Goal: Share content: Share content

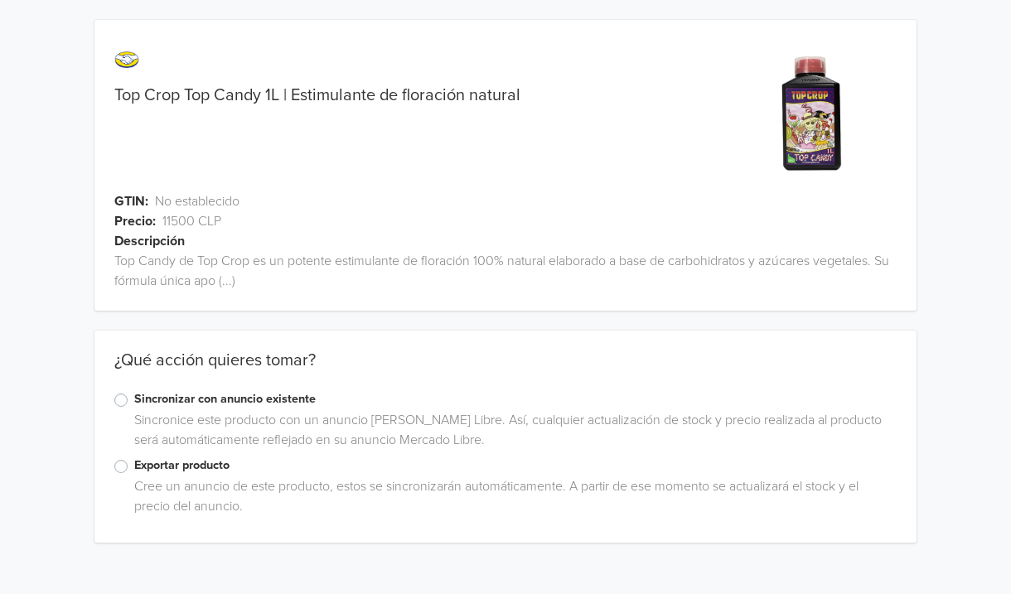
click at [226, 478] on div "Cree un anuncio de este producto, estos se sincronizarán automáticamente. A par…" at bounding box center [512, 500] width 769 height 46
click at [227, 457] on label "Exportar producto" at bounding box center [515, 466] width 763 height 18
click at [0, 0] on input "Exportar producto" at bounding box center [0, 0] width 0 height 0
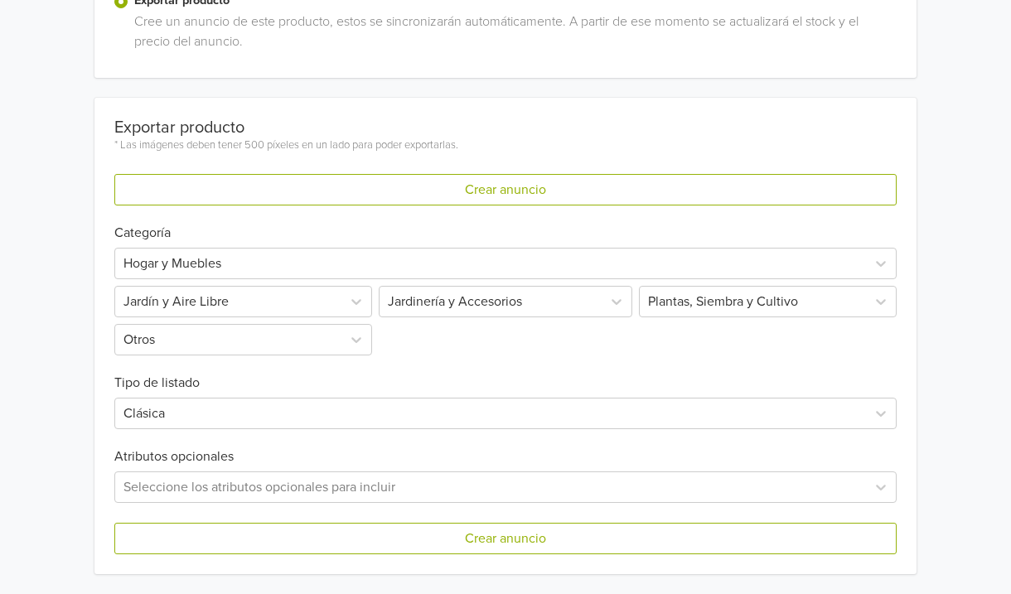
scroll to position [464, 0]
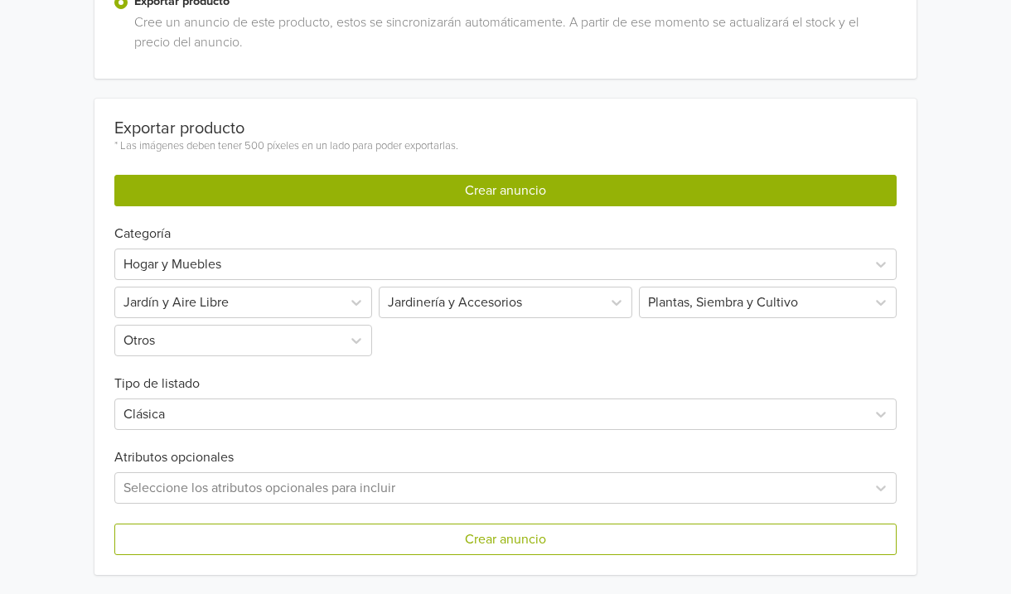
click at [443, 184] on button "Crear anuncio" at bounding box center [505, 190] width 782 height 31
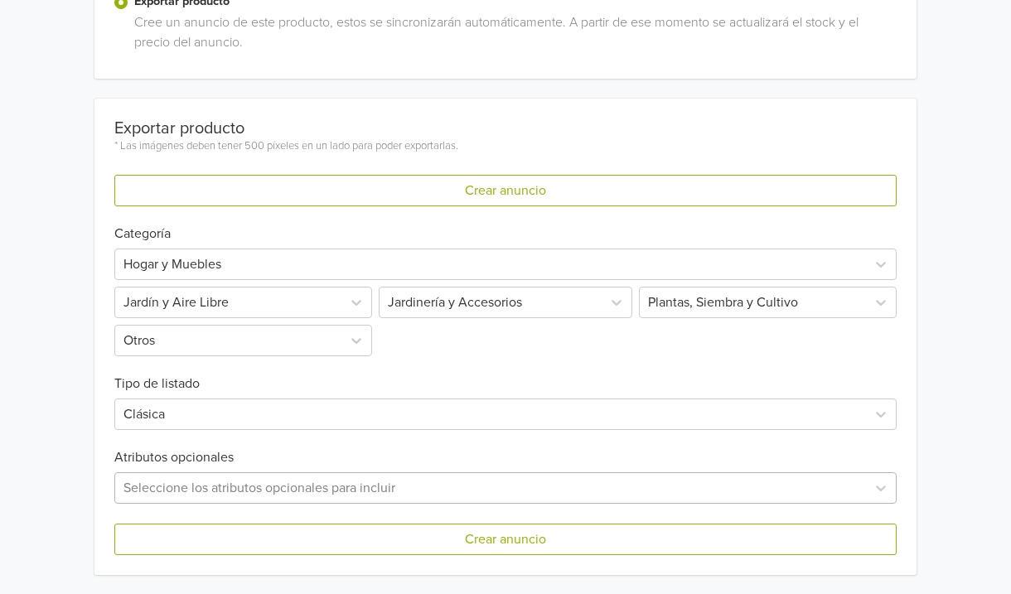
scroll to position [666, 0]
click at [379, 477] on div "Seleccione los atributos opcionales para incluir" at bounding box center [505, 487] width 782 height 31
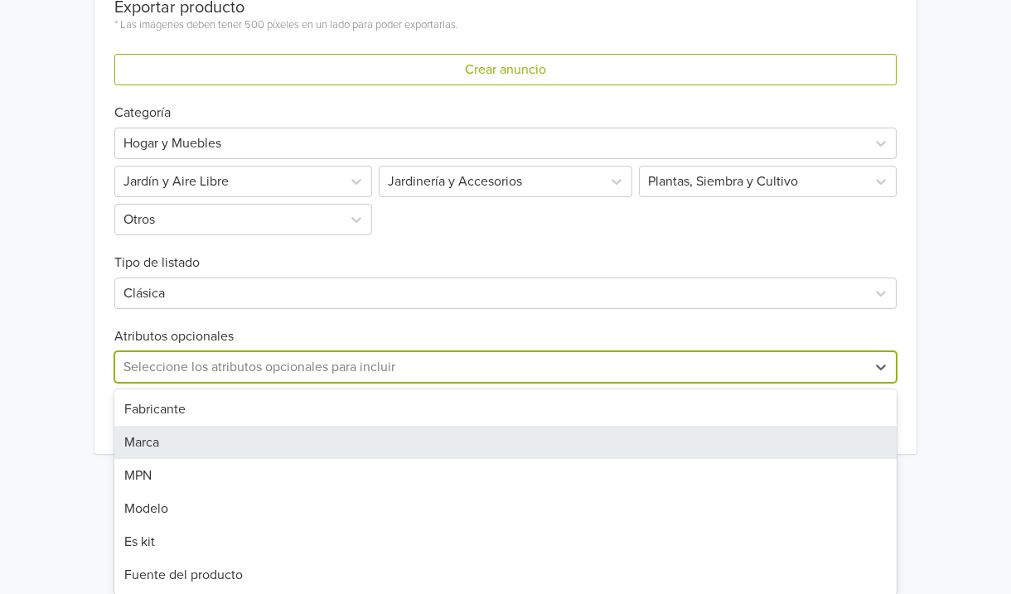
click at [388, 443] on div "Marca" at bounding box center [505, 442] width 782 height 33
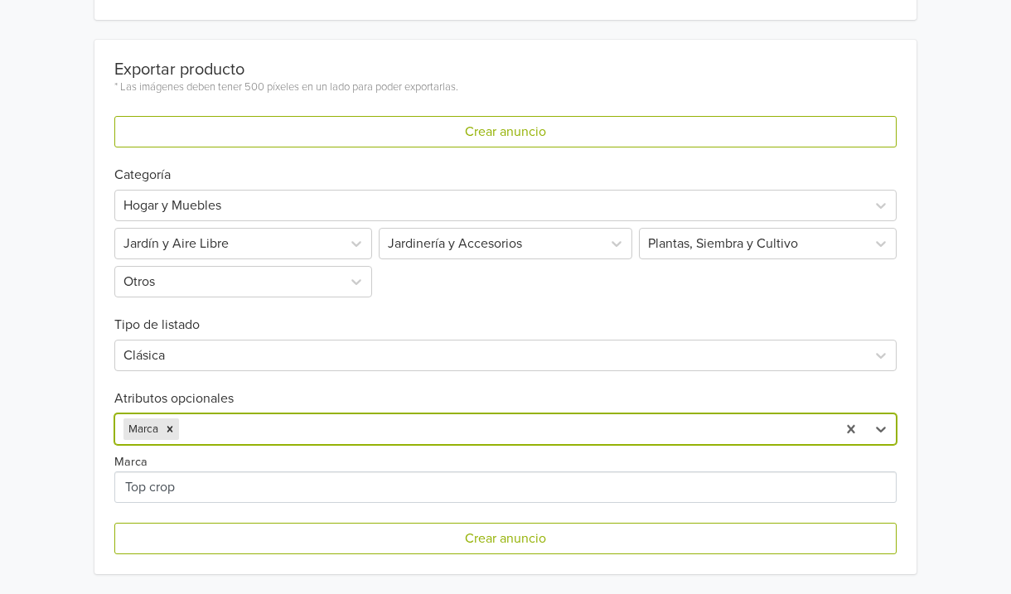
scroll to position [603, 0]
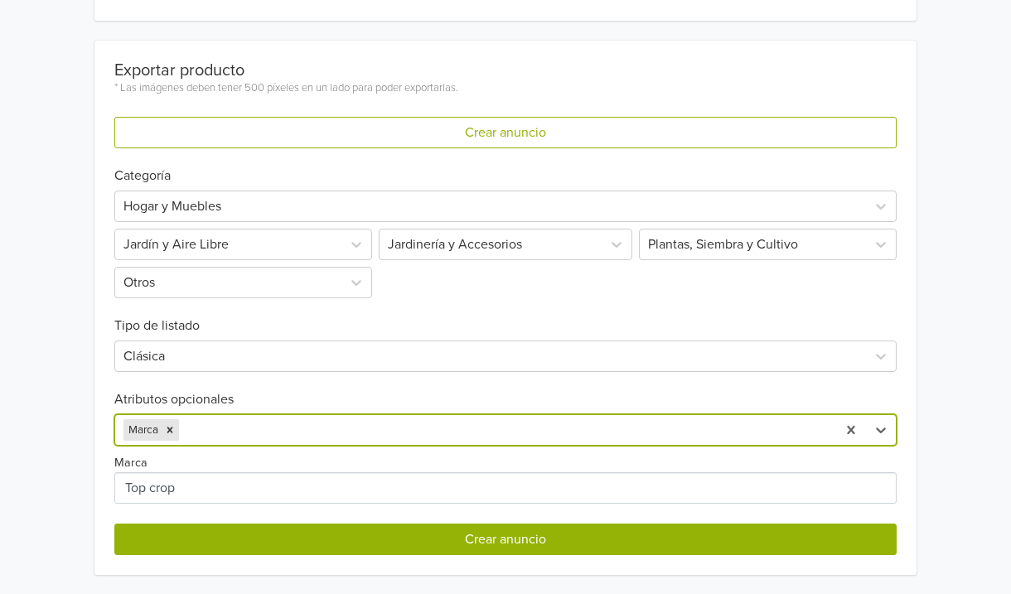
click at [396, 547] on button "Crear anuncio" at bounding box center [505, 539] width 782 height 31
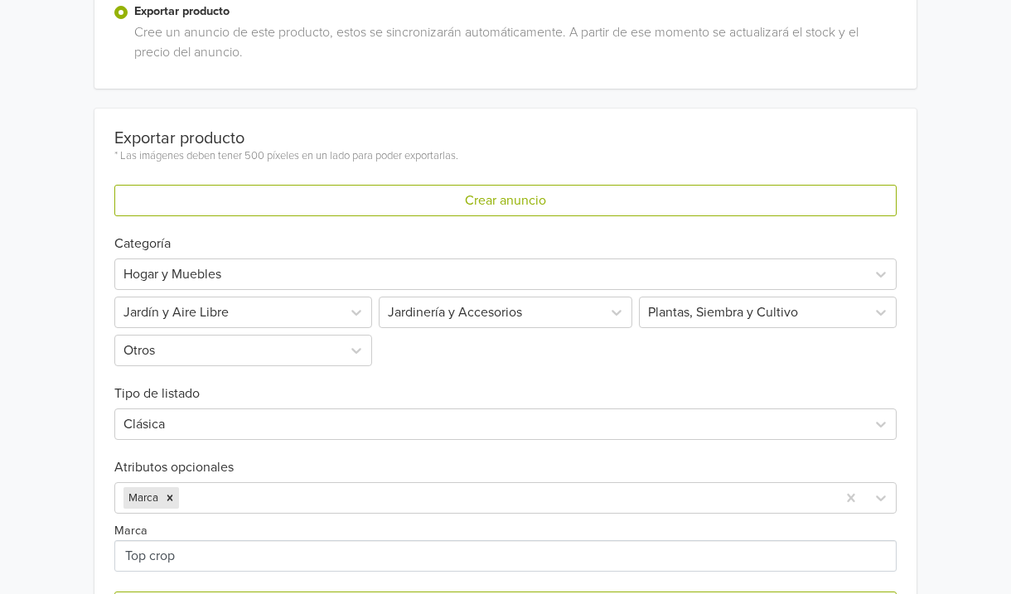
scroll to position [536, 0]
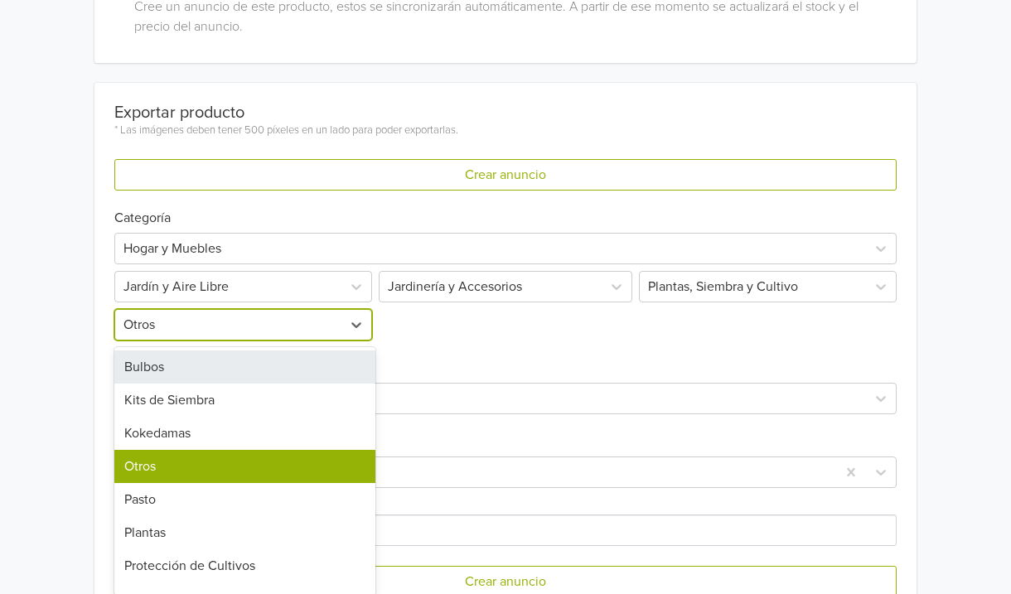
click at [332, 341] on div "Bulbos, 1 of 9. 9 results available. Use Up and Down to choose options, press E…" at bounding box center [244, 324] width 261 height 31
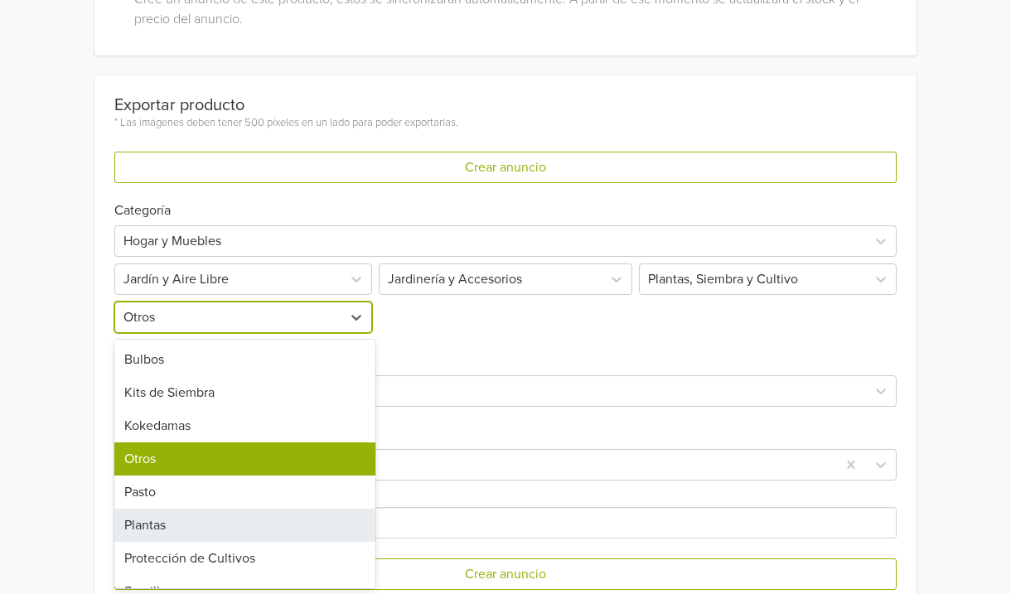
scroll to position [0, 0]
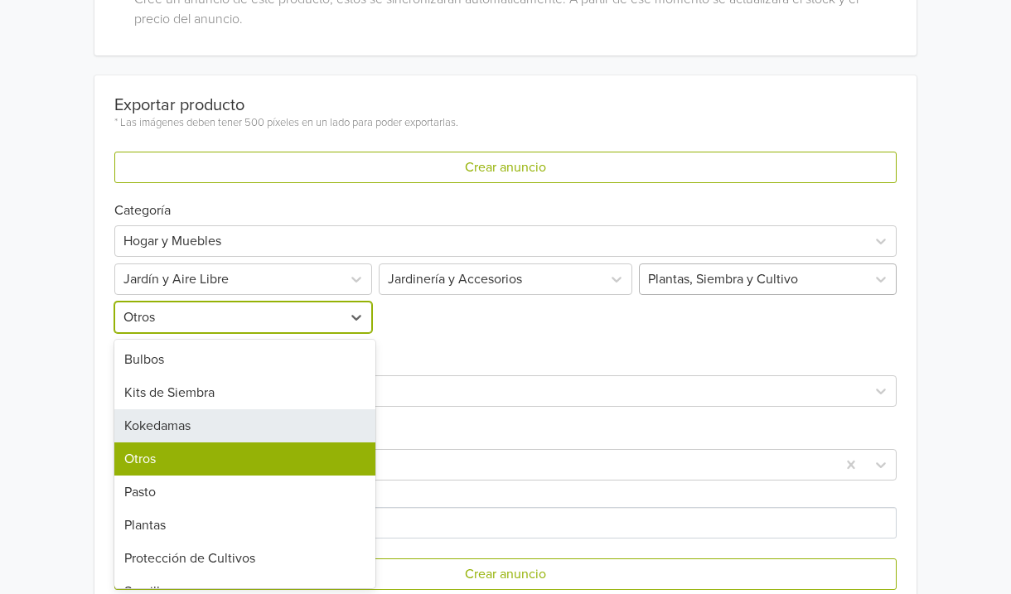
click at [704, 283] on div "Plantas, Siembra y Cultivo" at bounding box center [753, 279] width 210 height 20
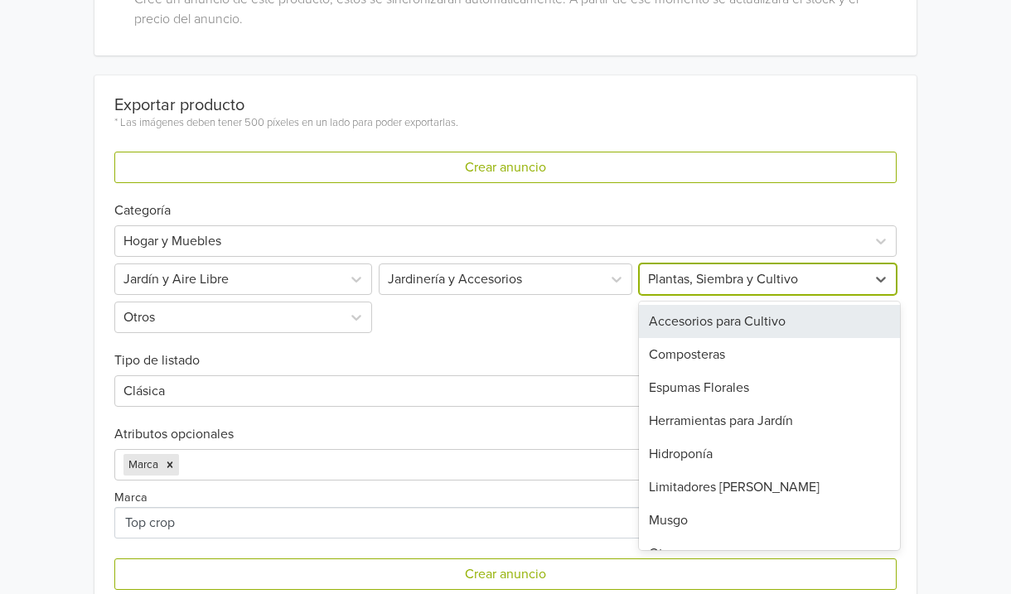
click at [702, 331] on div "Accesorios para Cultivo" at bounding box center [769, 321] width 261 height 33
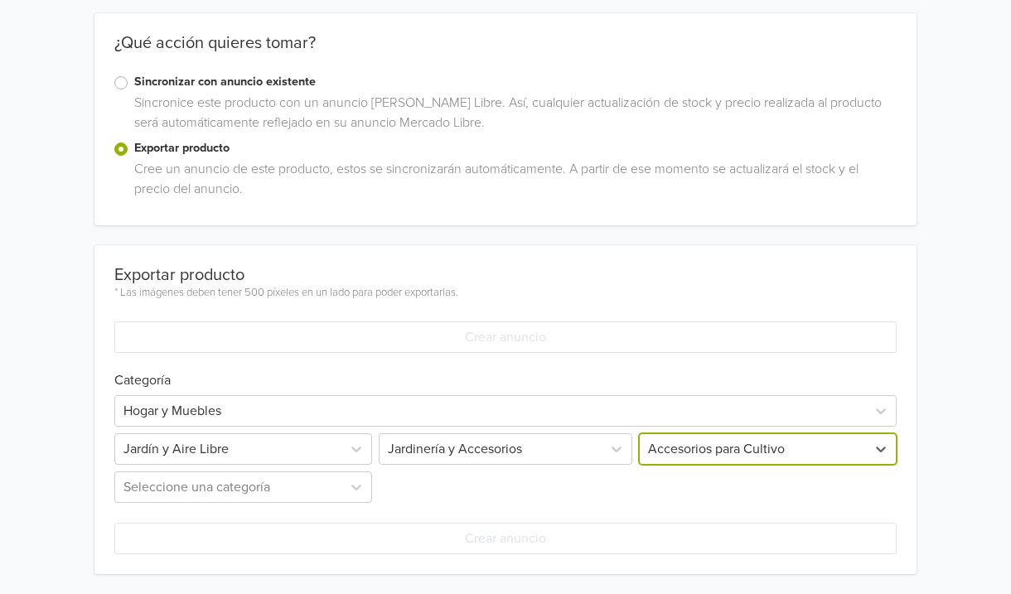
scroll to position [317, 0]
click at [323, 472] on div "Seleccione una categoría" at bounding box center [244, 487] width 261 height 31
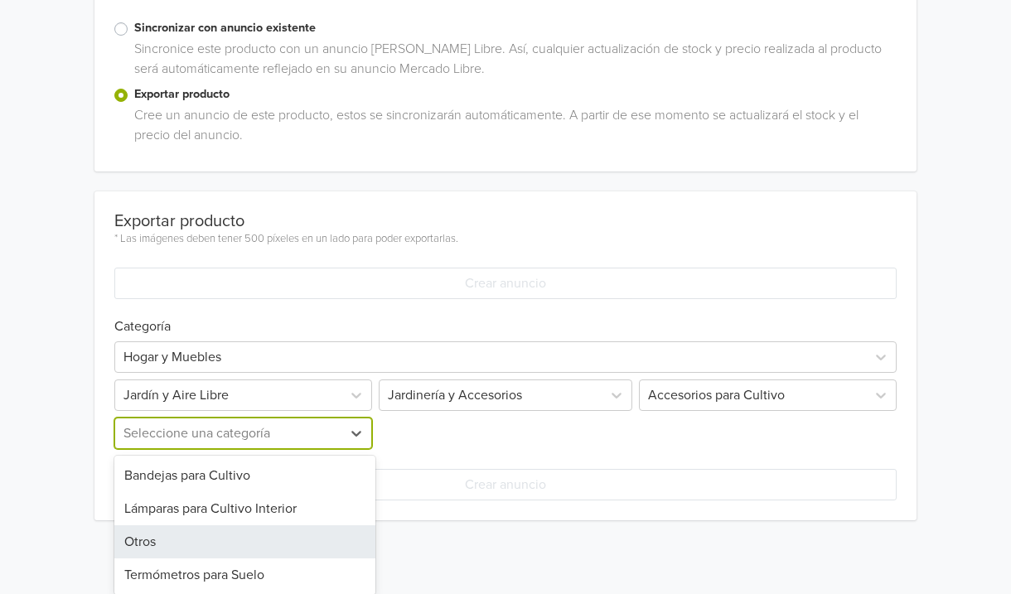
click at [307, 544] on div "Otros" at bounding box center [244, 541] width 261 height 33
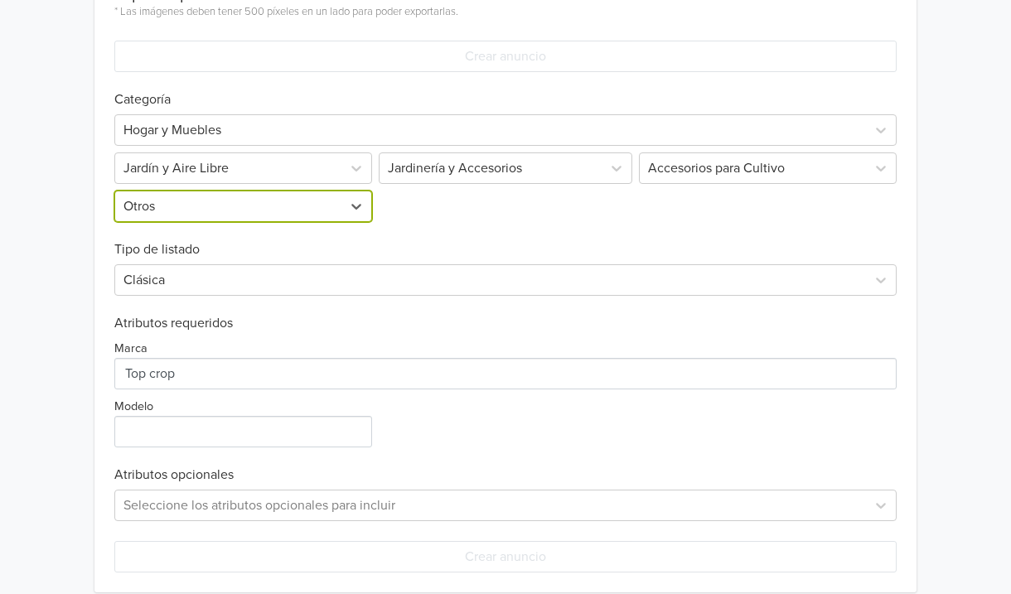
scroll to position [616, 0]
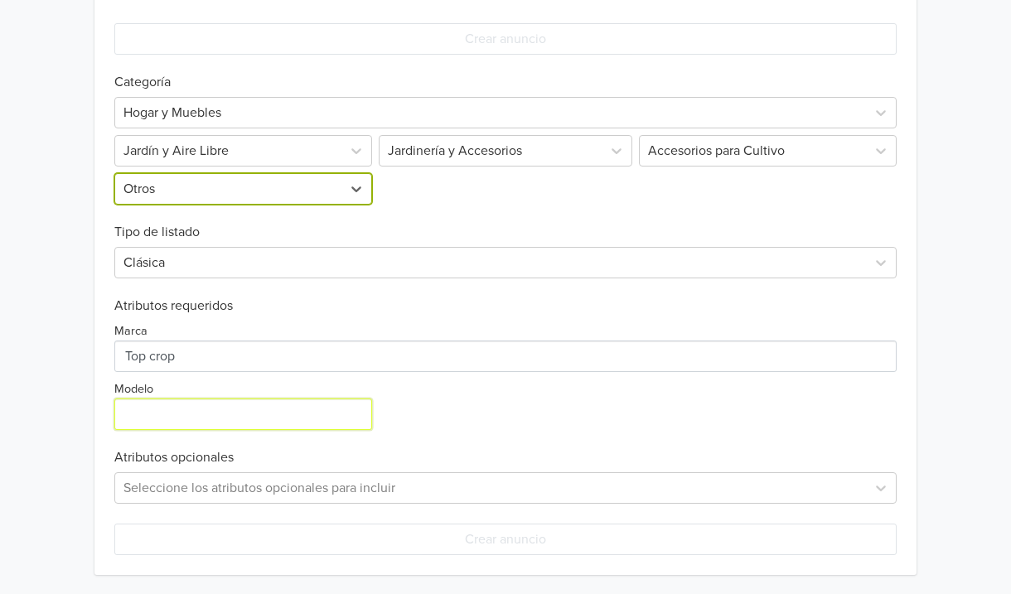
click at [332, 419] on input "Modelo" at bounding box center [243, 414] width 258 height 31
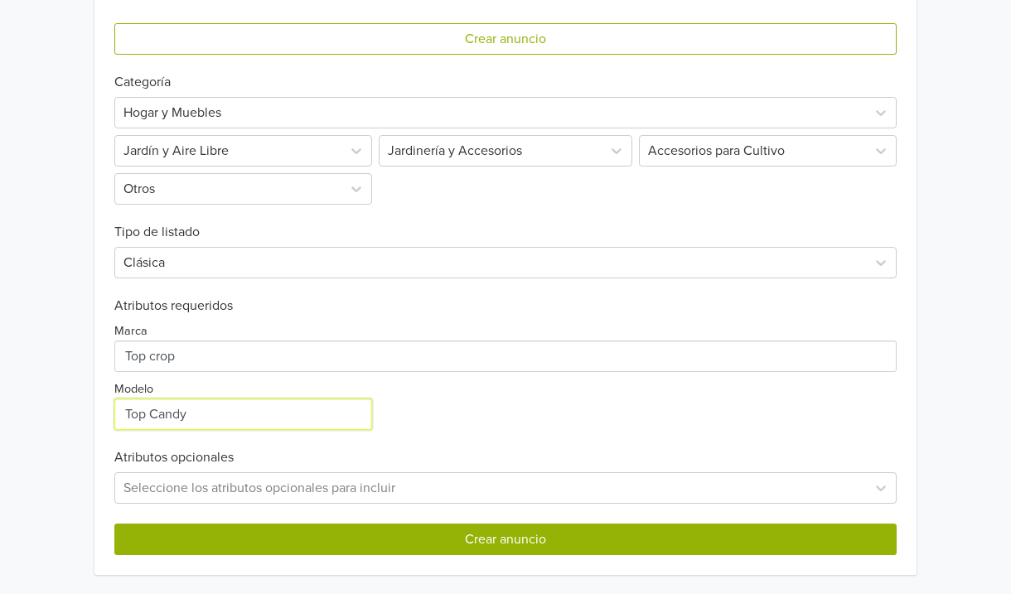
type input "Top Candy"
click at [406, 550] on button "Crear anuncio" at bounding box center [505, 539] width 782 height 31
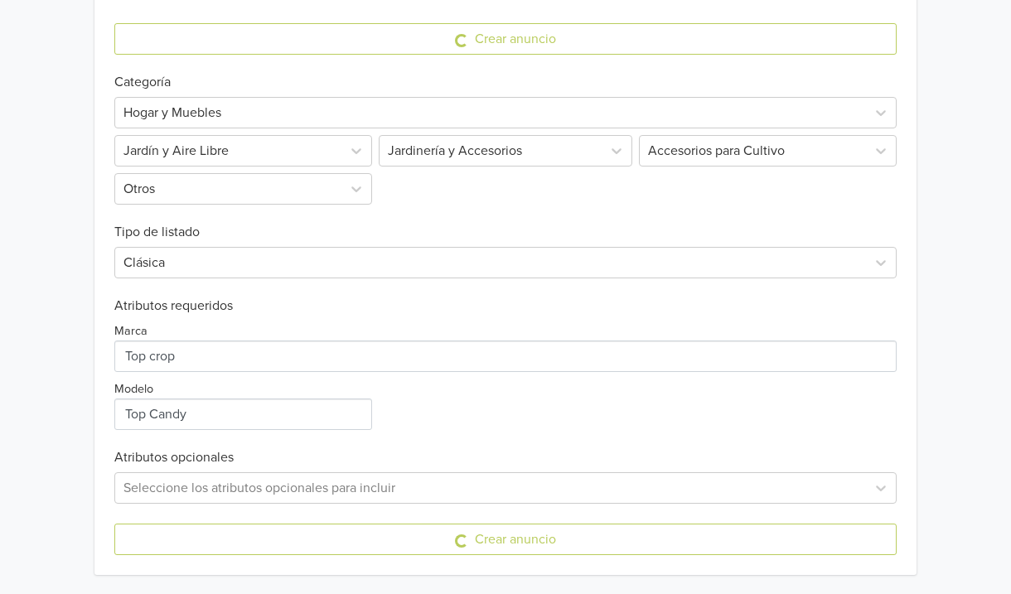
scroll to position [0, 0]
